Goal: Check status: Check status

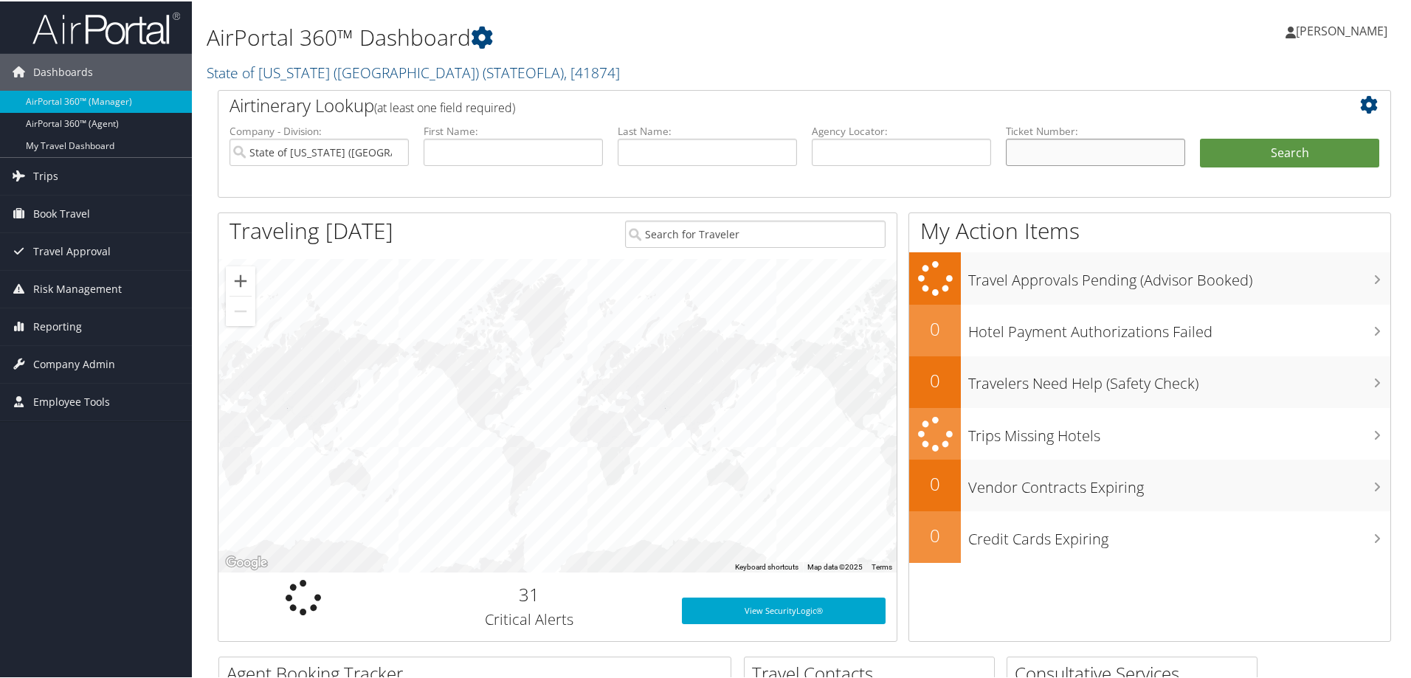
click at [1033, 149] on input "text" at bounding box center [1095, 150] width 179 height 27
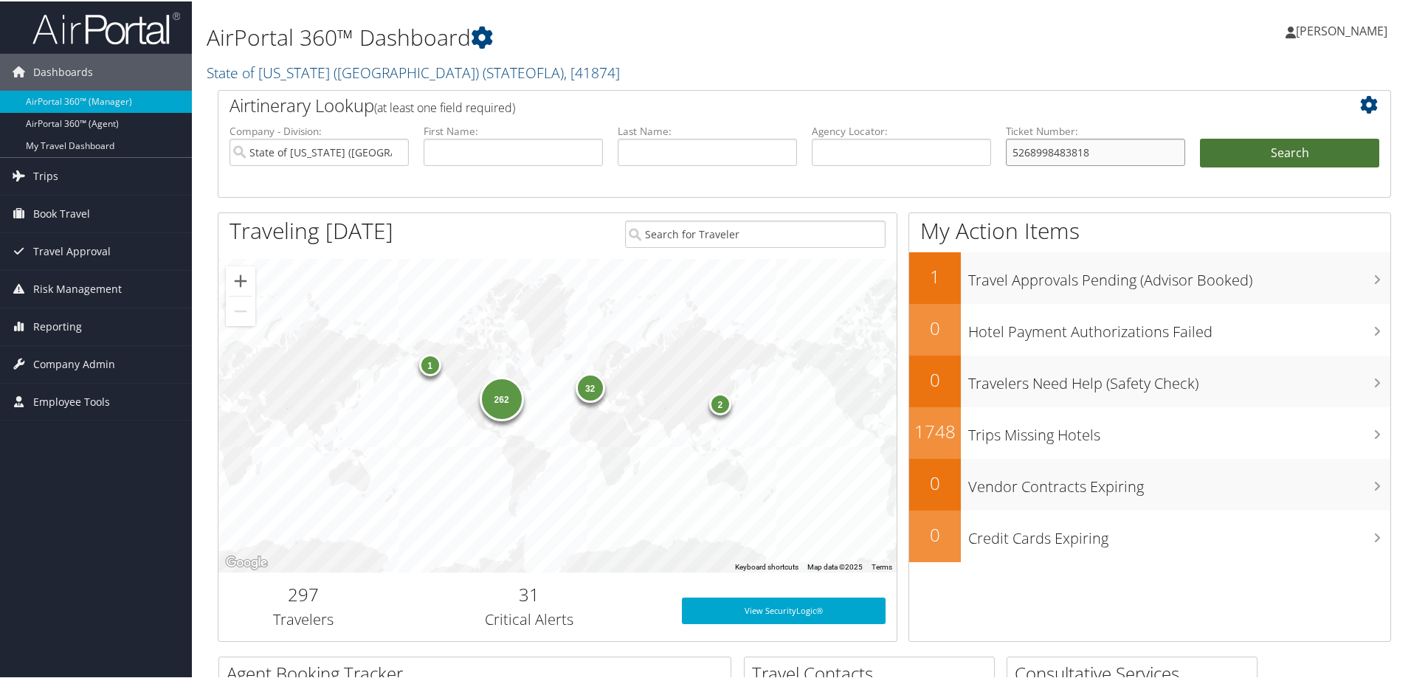
type input "5268998483818"
click at [1278, 152] on button "Search" at bounding box center [1289, 152] width 179 height 30
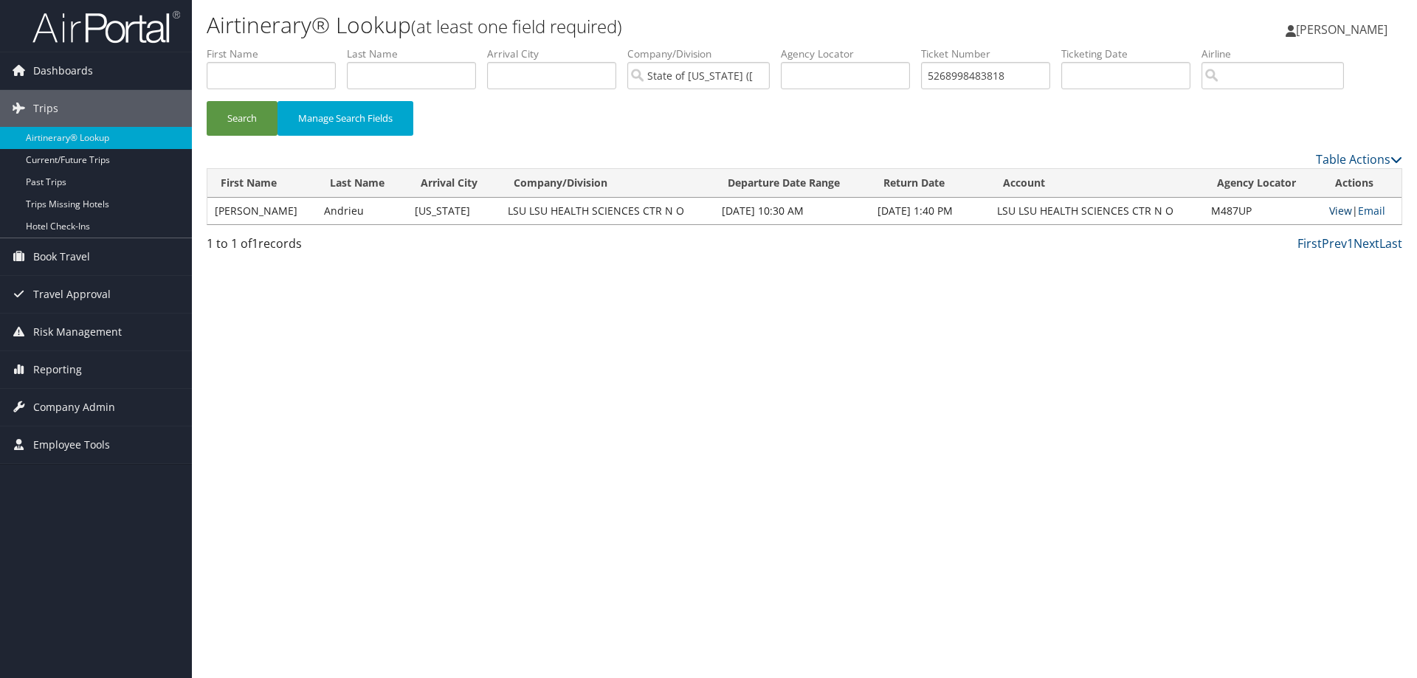
click at [1338, 215] on link "View" at bounding box center [1340, 211] width 23 height 14
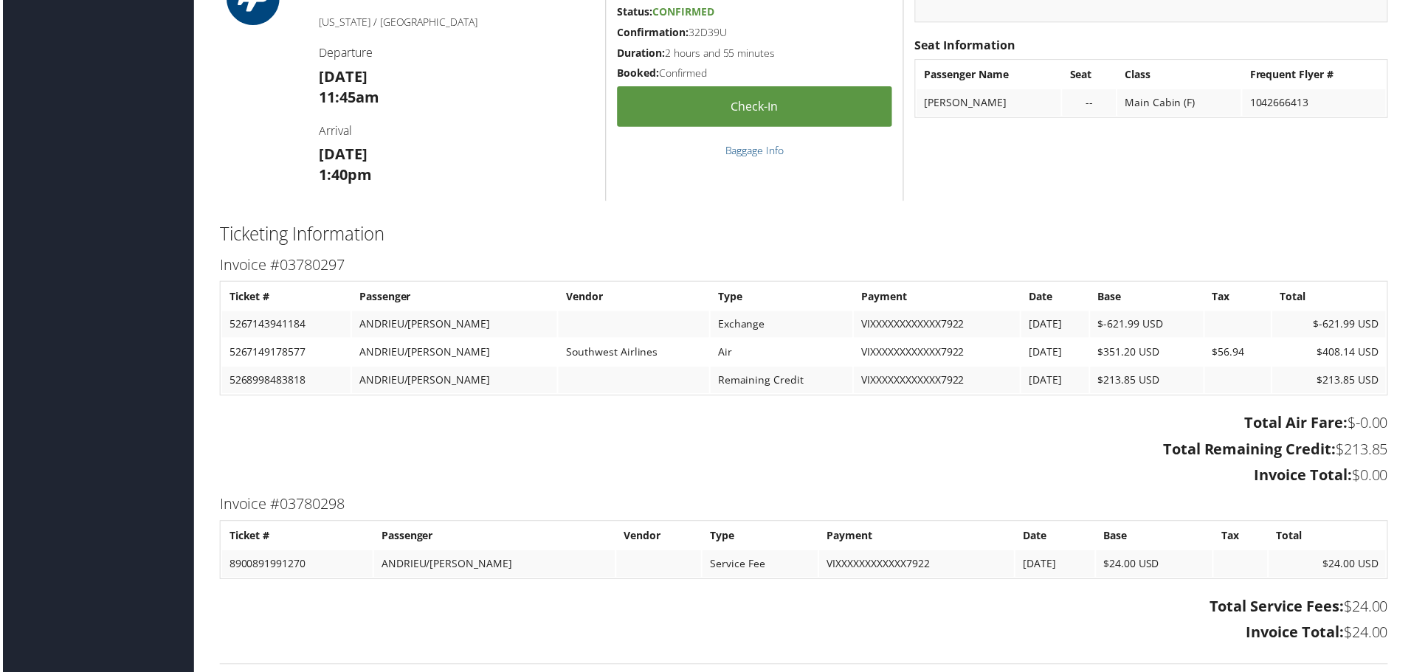
scroll to position [1136, 0]
